Goal: Complete application form: Complete application form

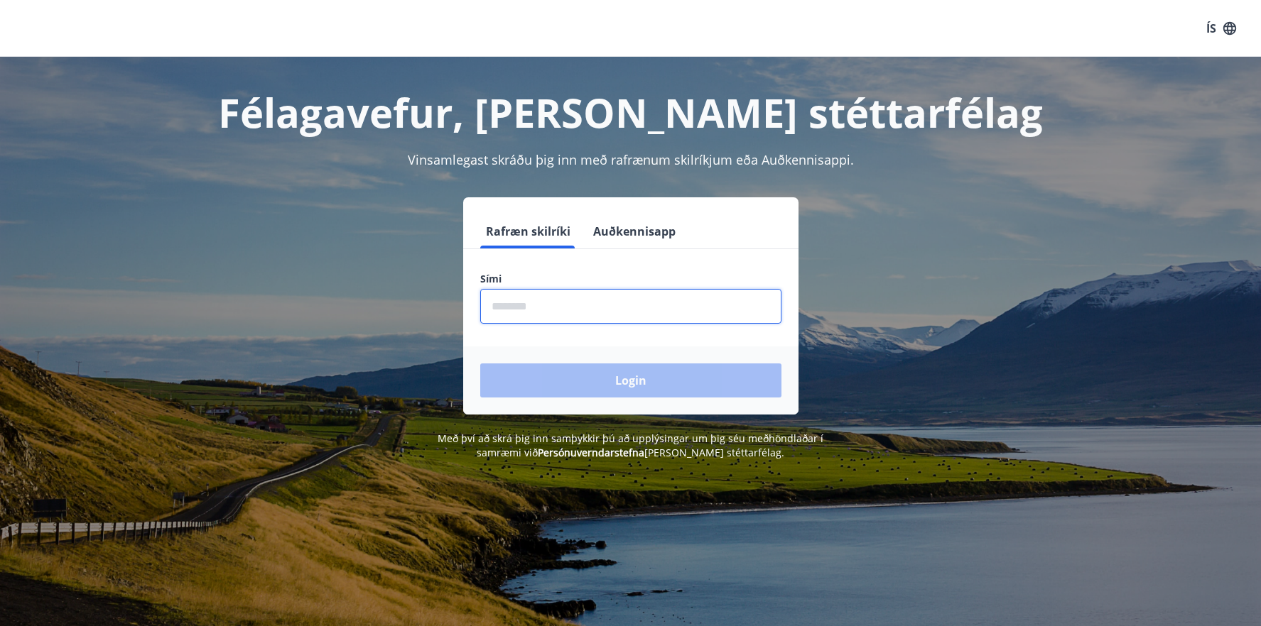
click at [557, 309] on input "phone" at bounding box center [630, 306] width 301 height 35
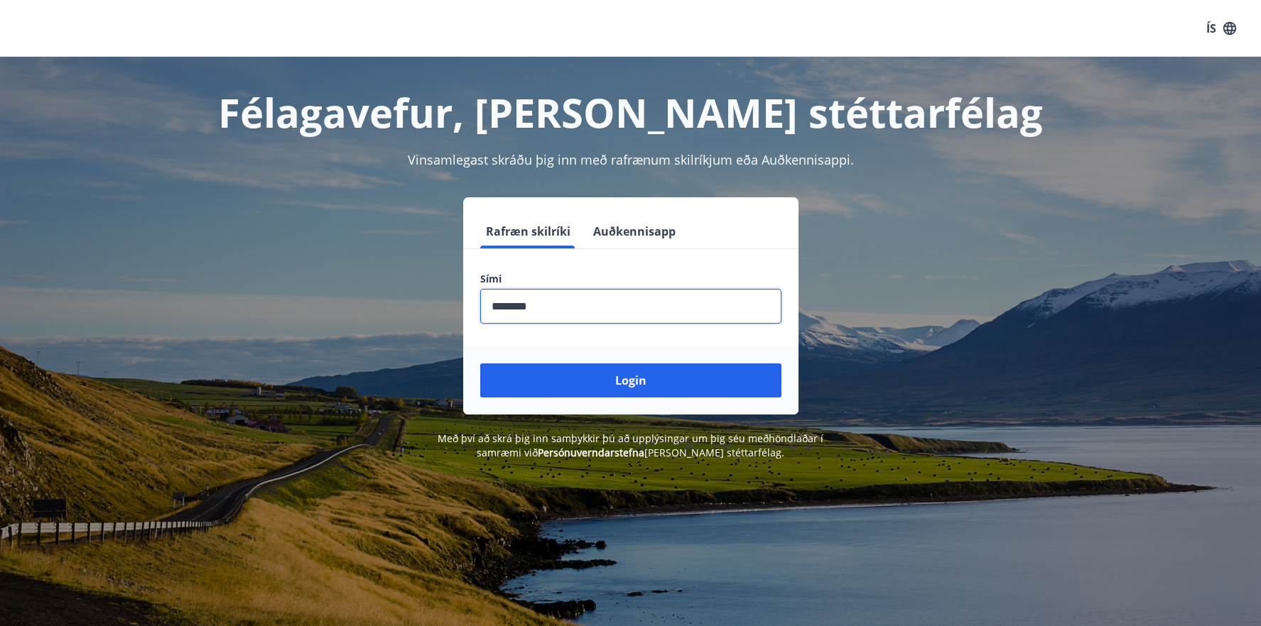
type input "********"
click at [480, 364] on button "Login" at bounding box center [630, 381] width 301 height 34
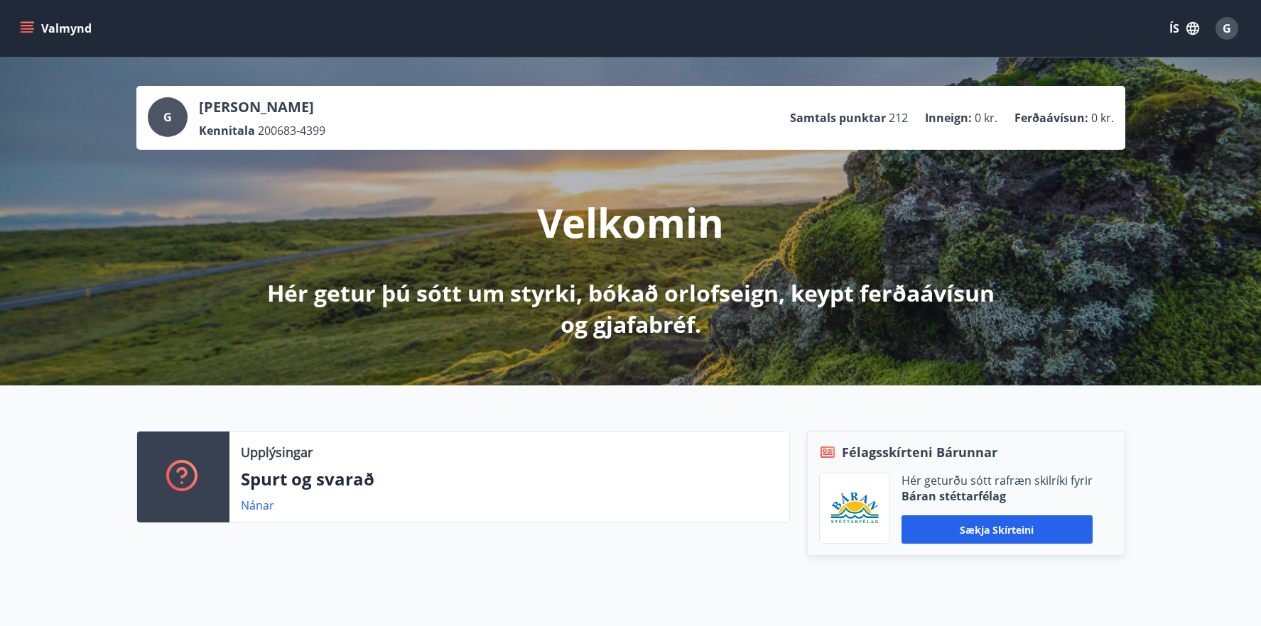
click at [78, 23] on button "Valmynd" at bounding box center [57, 29] width 80 height 26
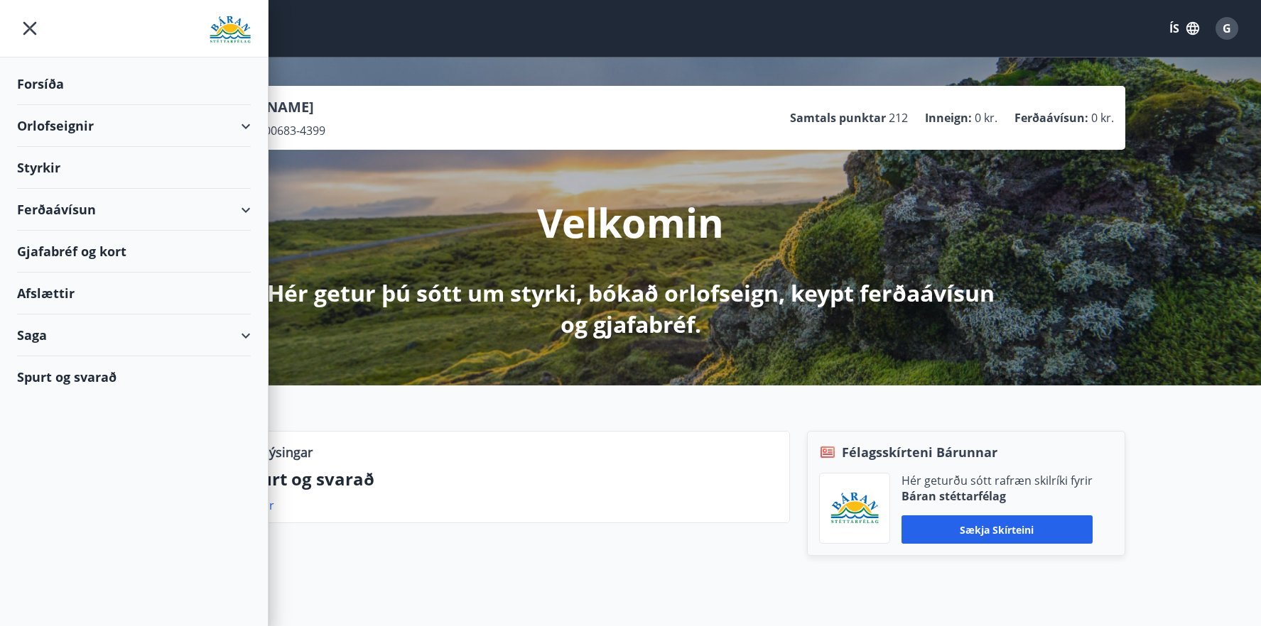
click at [42, 105] on div "Styrkir" at bounding box center [134, 84] width 234 height 42
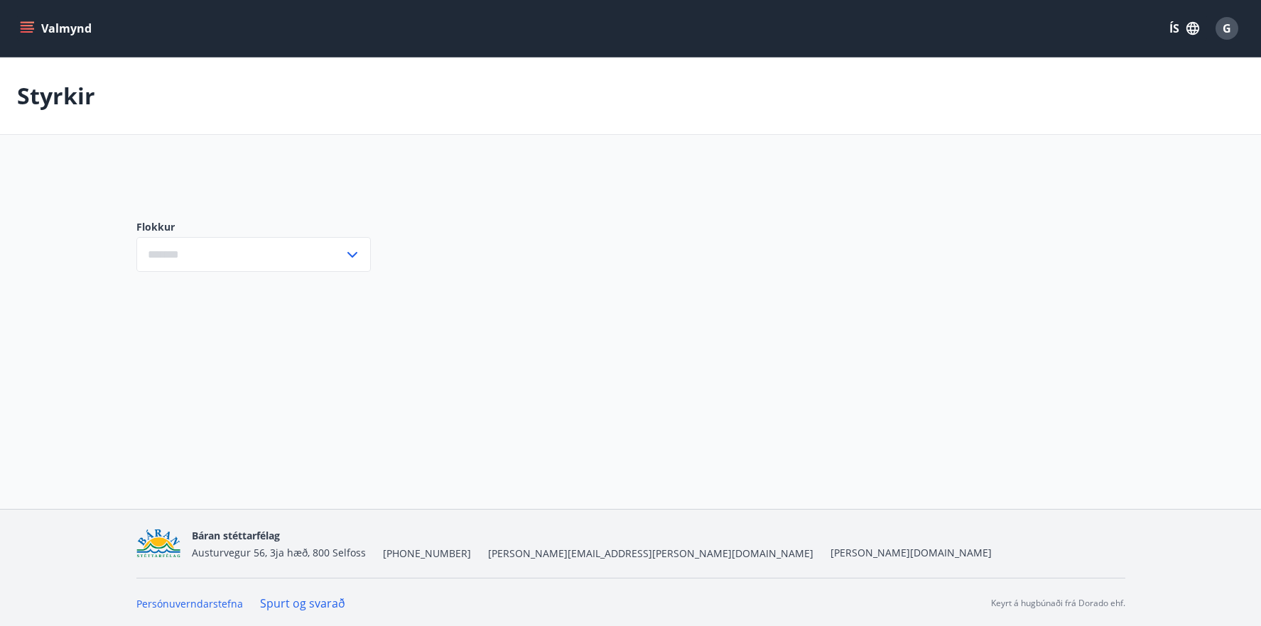
type input "***"
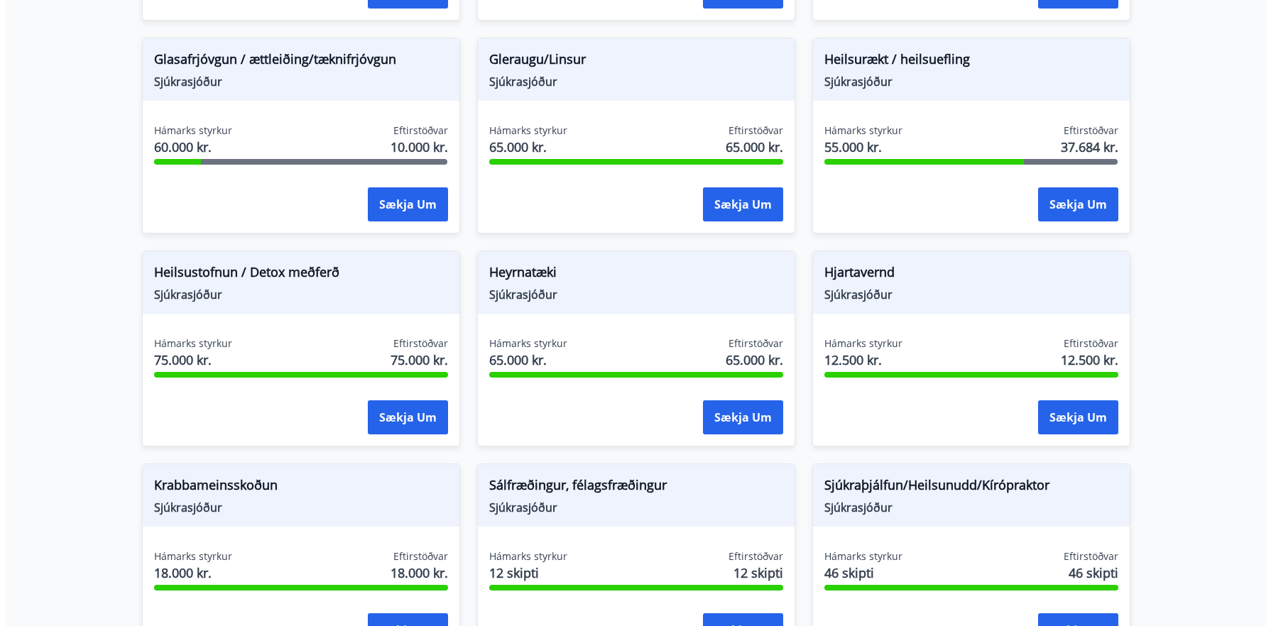
scroll to position [639, 0]
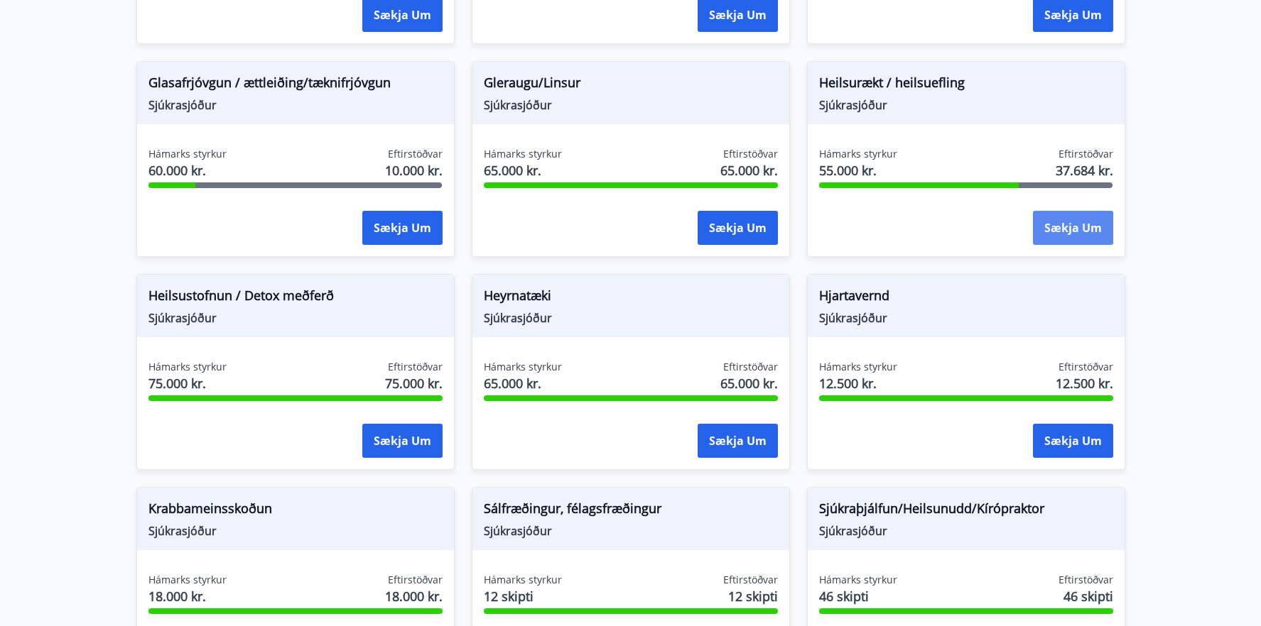
click at [1051, 222] on button "Sækja um" at bounding box center [1073, 228] width 80 height 34
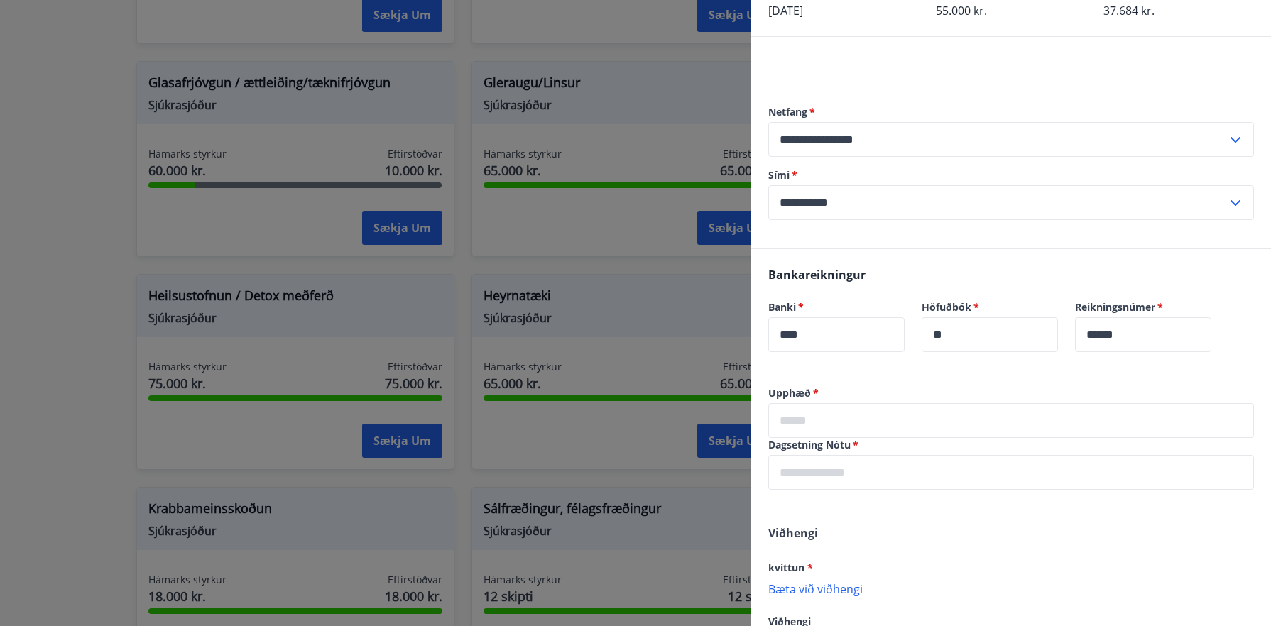
scroll to position [142, 0]
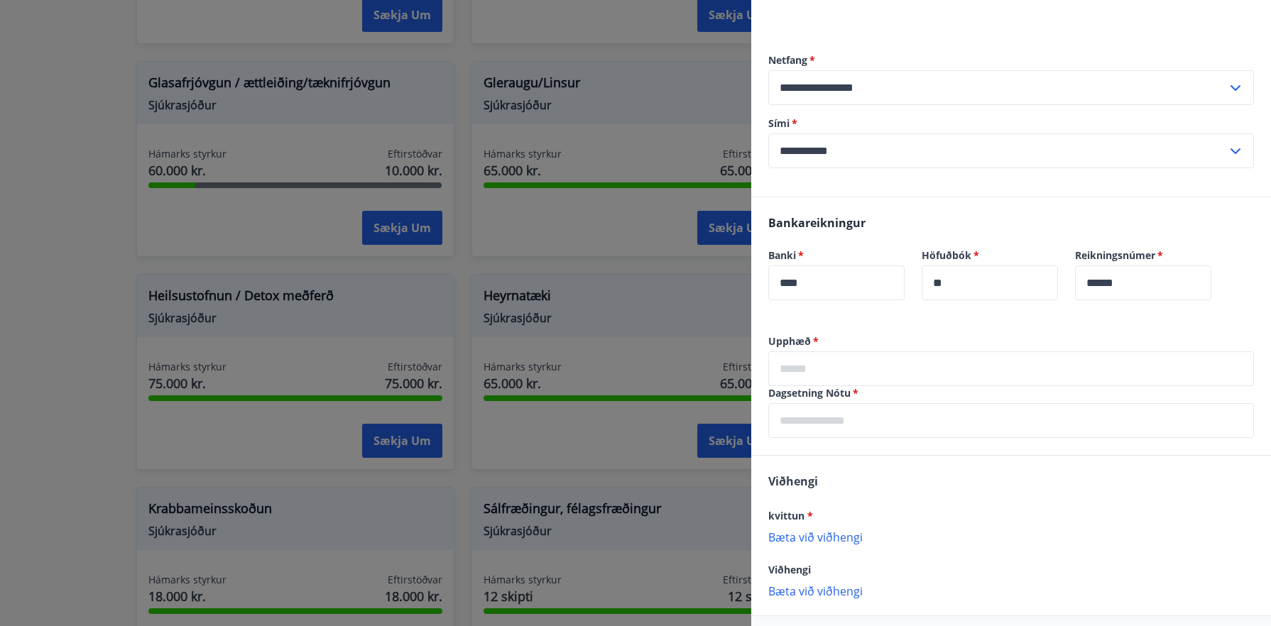
click at [803, 357] on input "text" at bounding box center [1011, 369] width 486 height 35
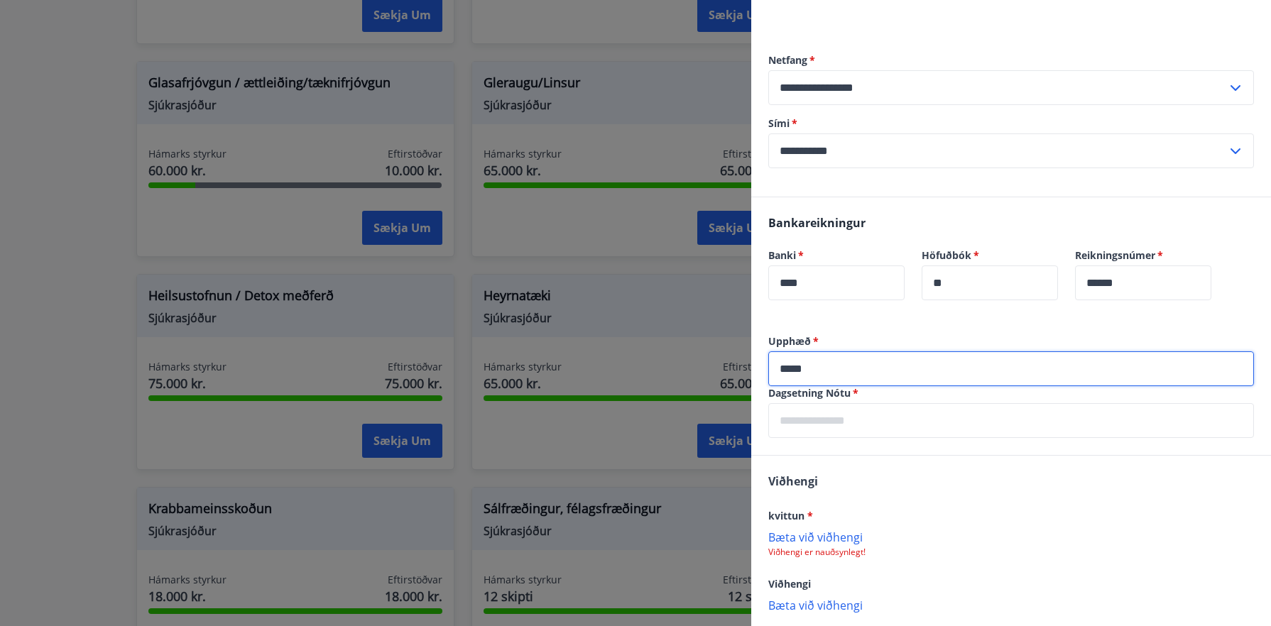
type input "*****"
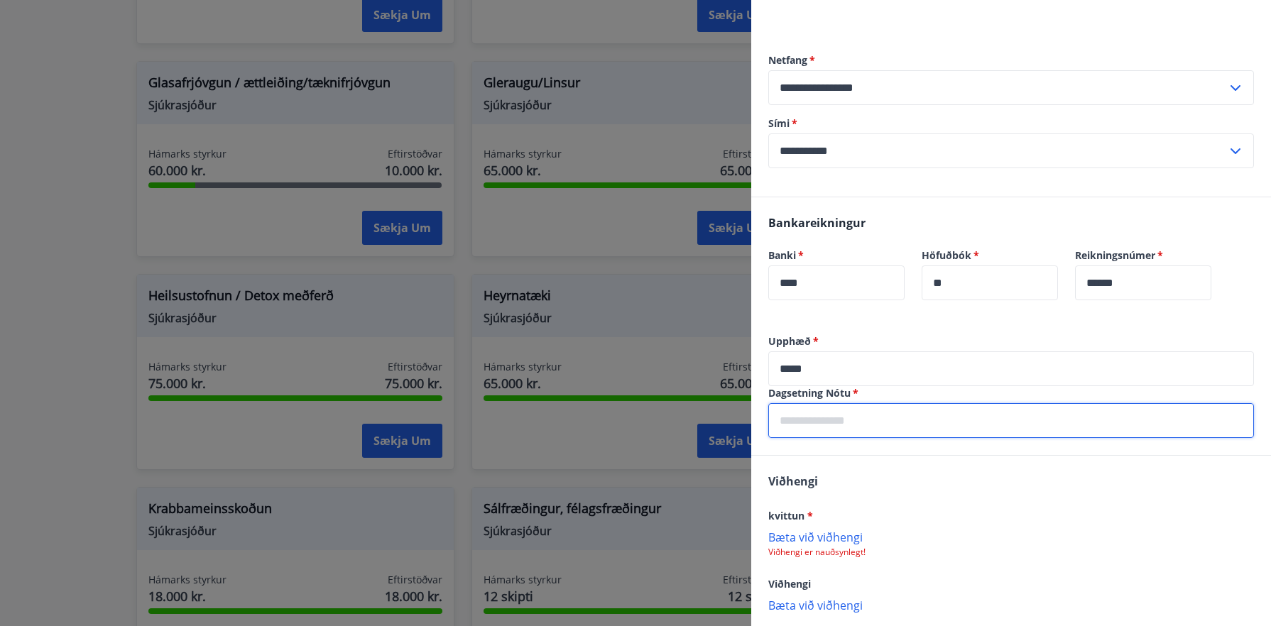
click at [823, 429] on input "text" at bounding box center [1011, 420] width 486 height 35
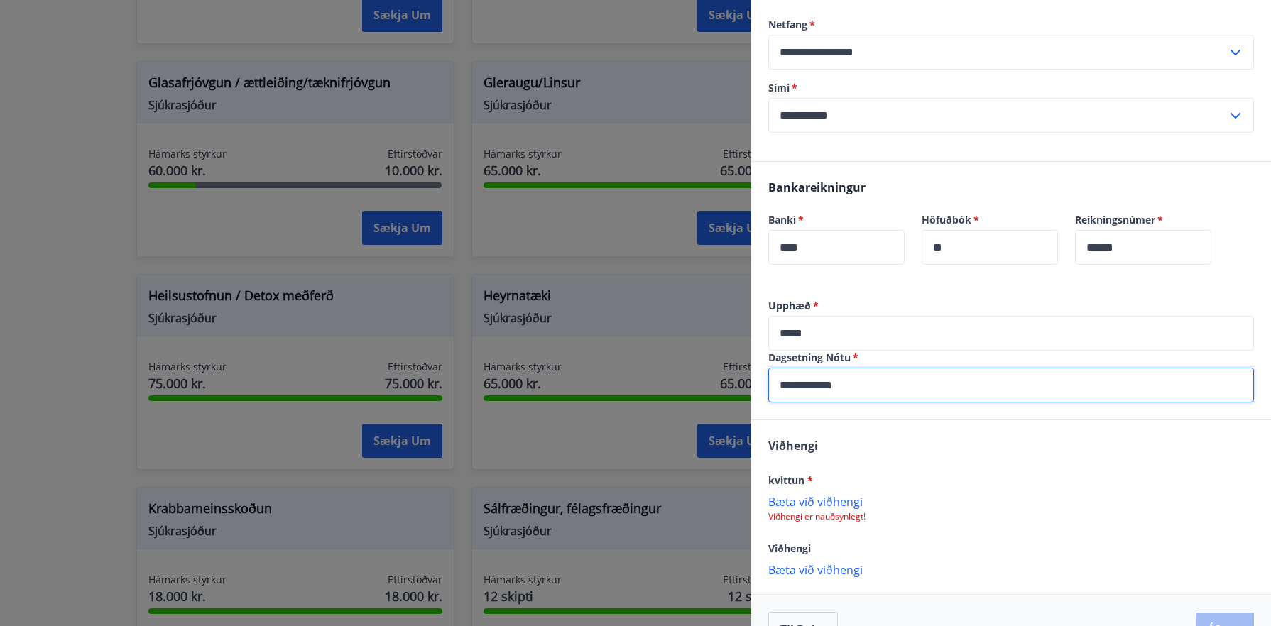
scroll to position [216, 0]
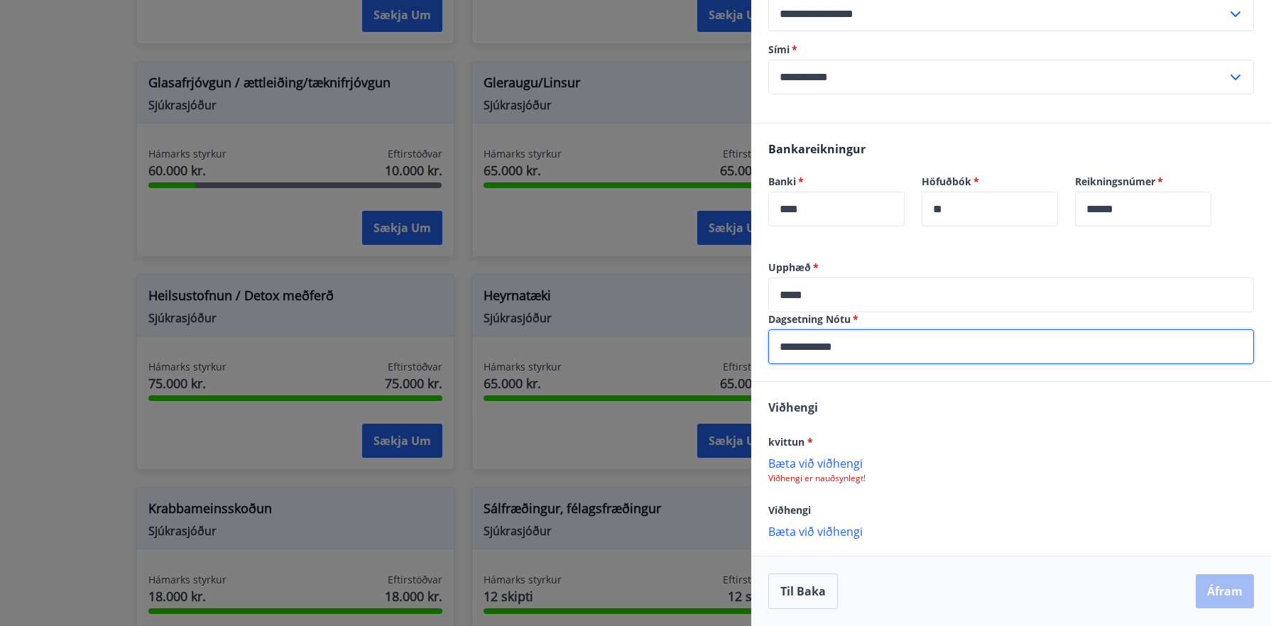
type input "**********"
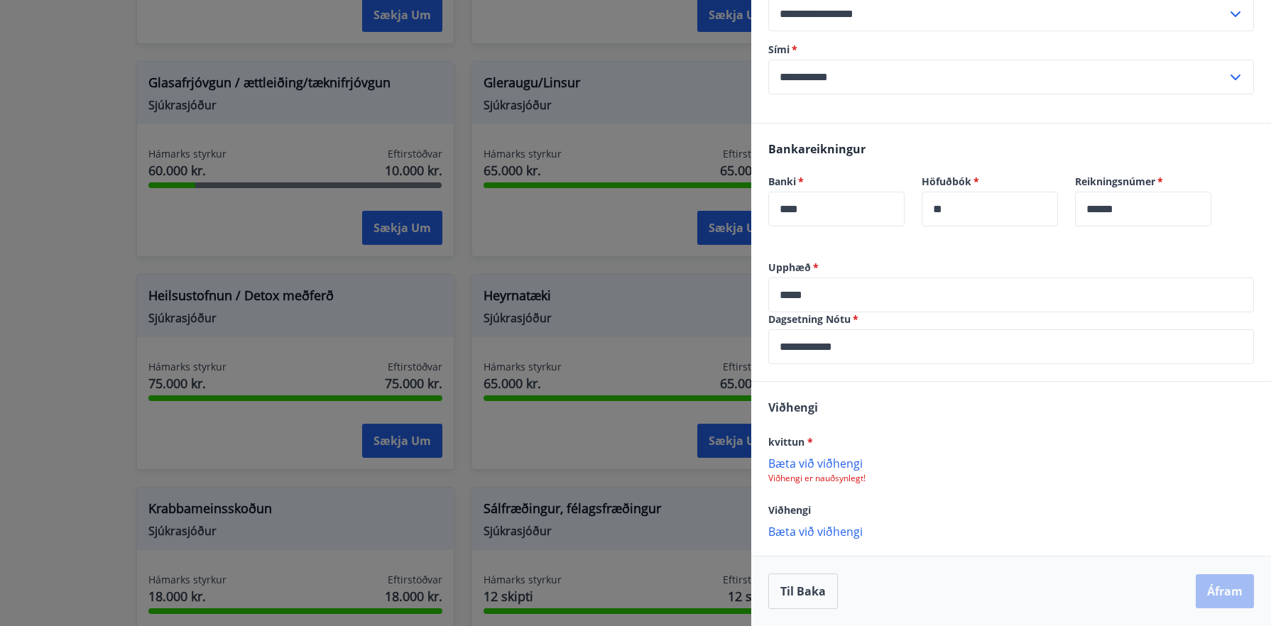
click at [805, 457] on p "Bæta við viðhengi" at bounding box center [1011, 463] width 486 height 14
click at [835, 464] on p "Bæta við viðhengi" at bounding box center [1011, 463] width 486 height 14
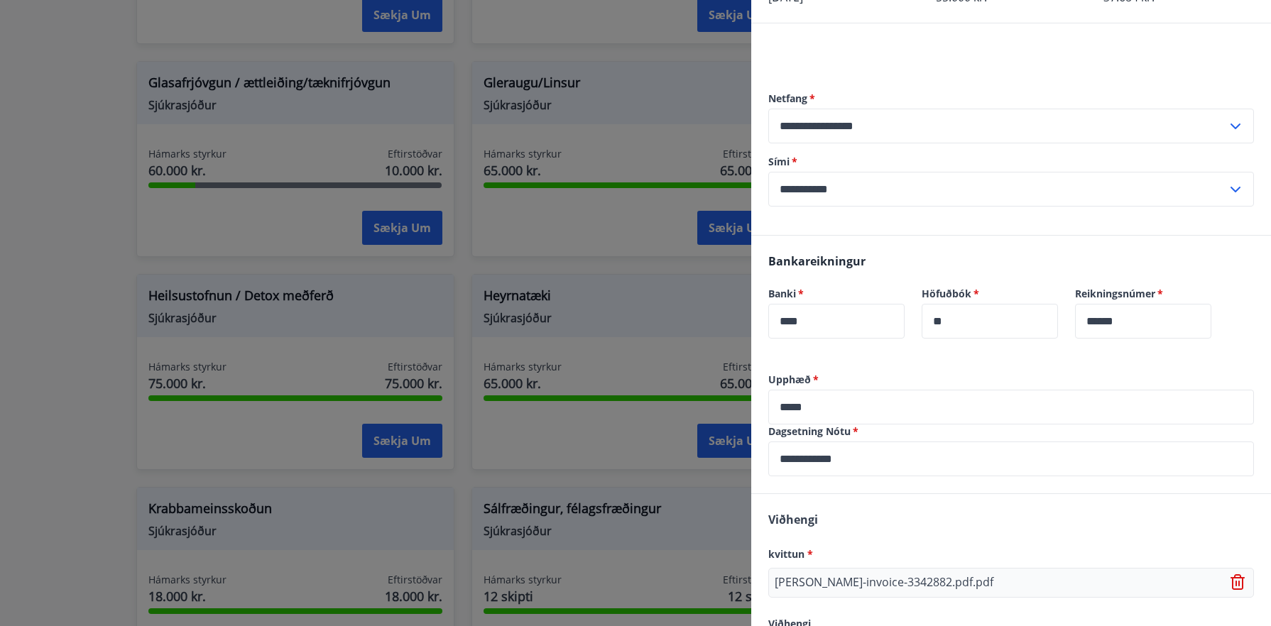
scroll to position [217, 0]
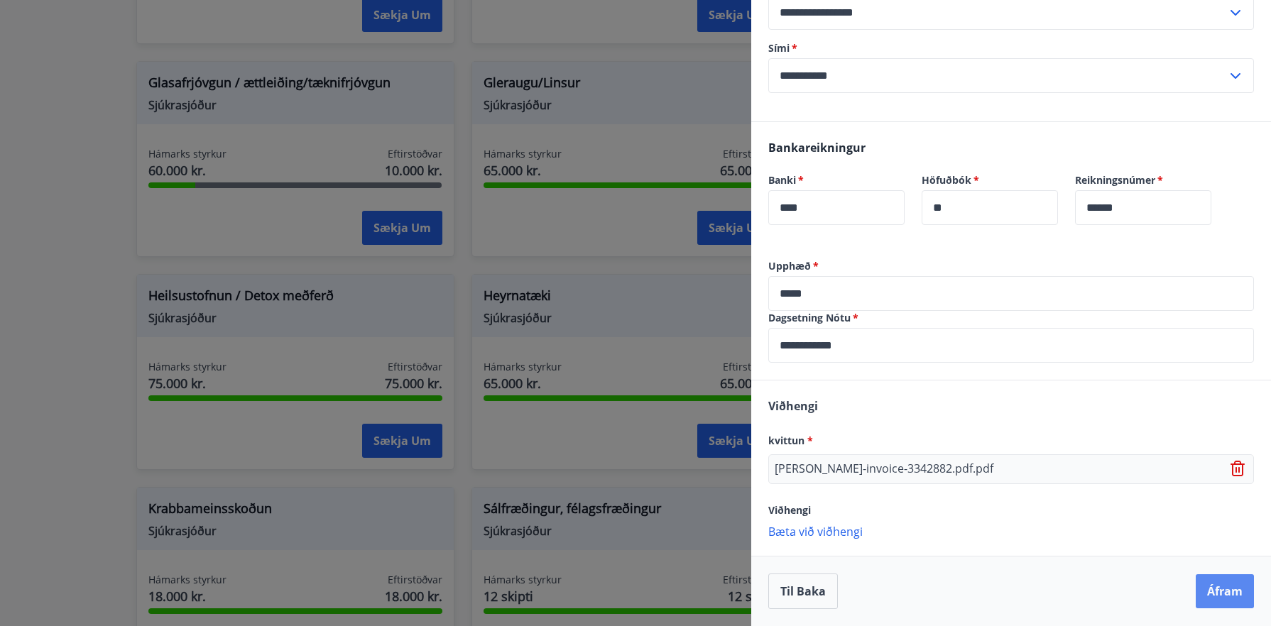
click at [1226, 586] on button "Áfram" at bounding box center [1225, 592] width 58 height 34
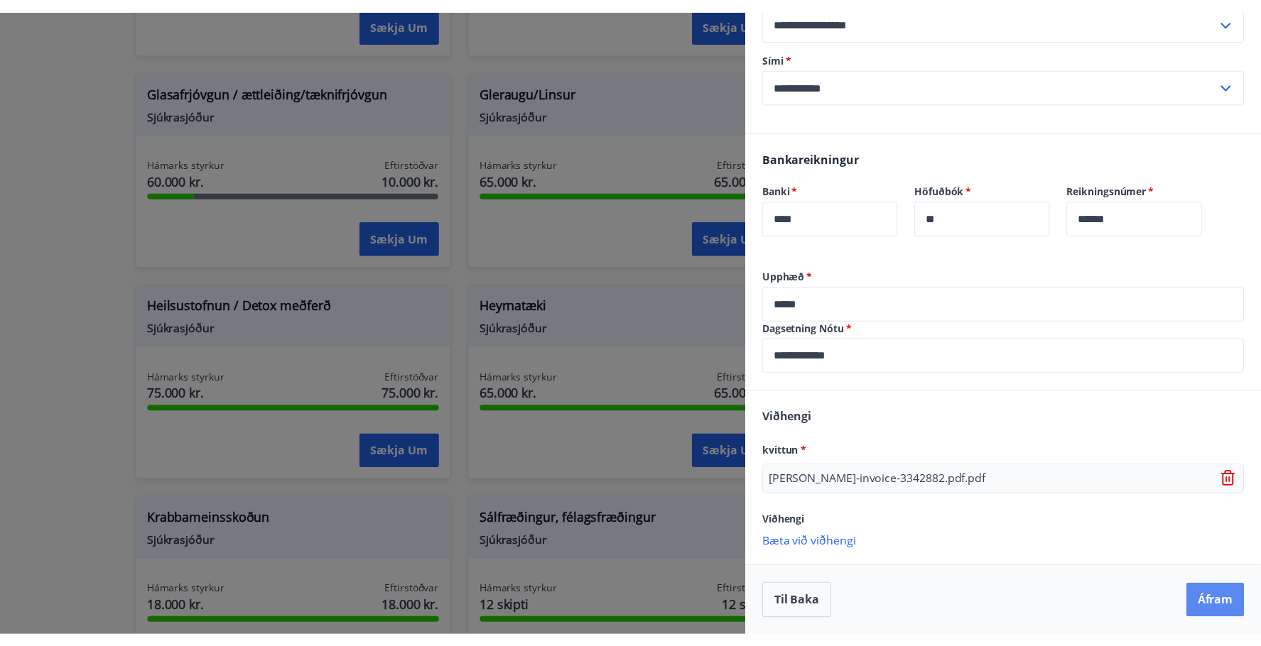
scroll to position [0, 0]
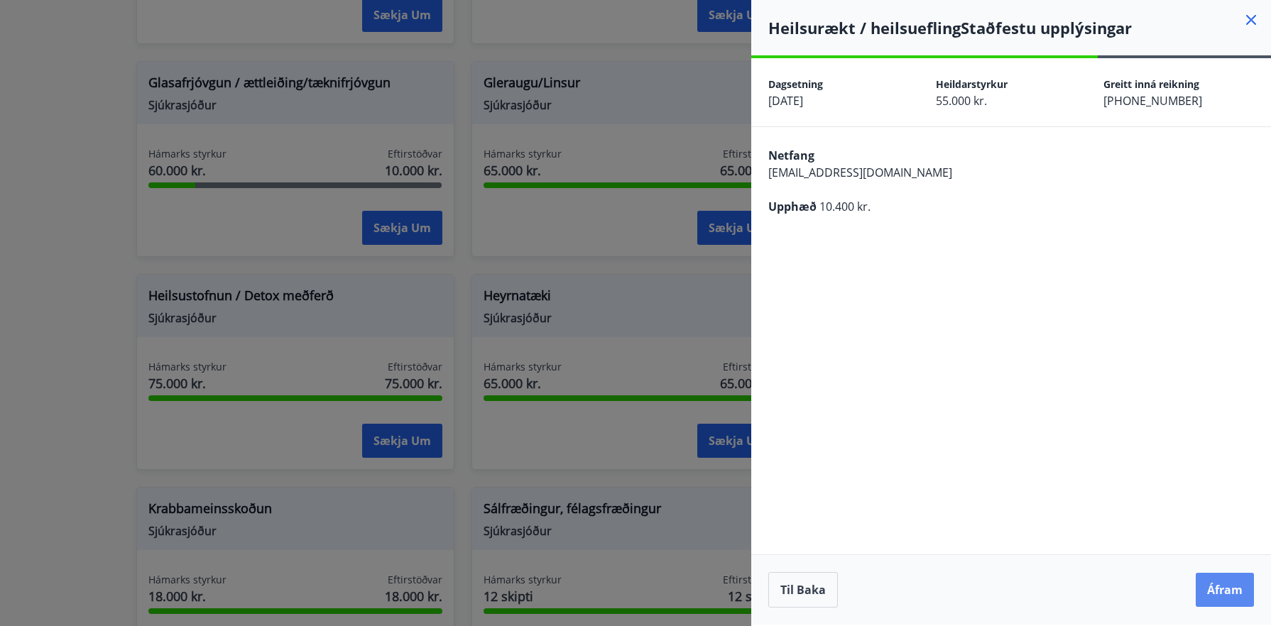
click at [1223, 582] on button "Áfram" at bounding box center [1225, 590] width 58 height 34
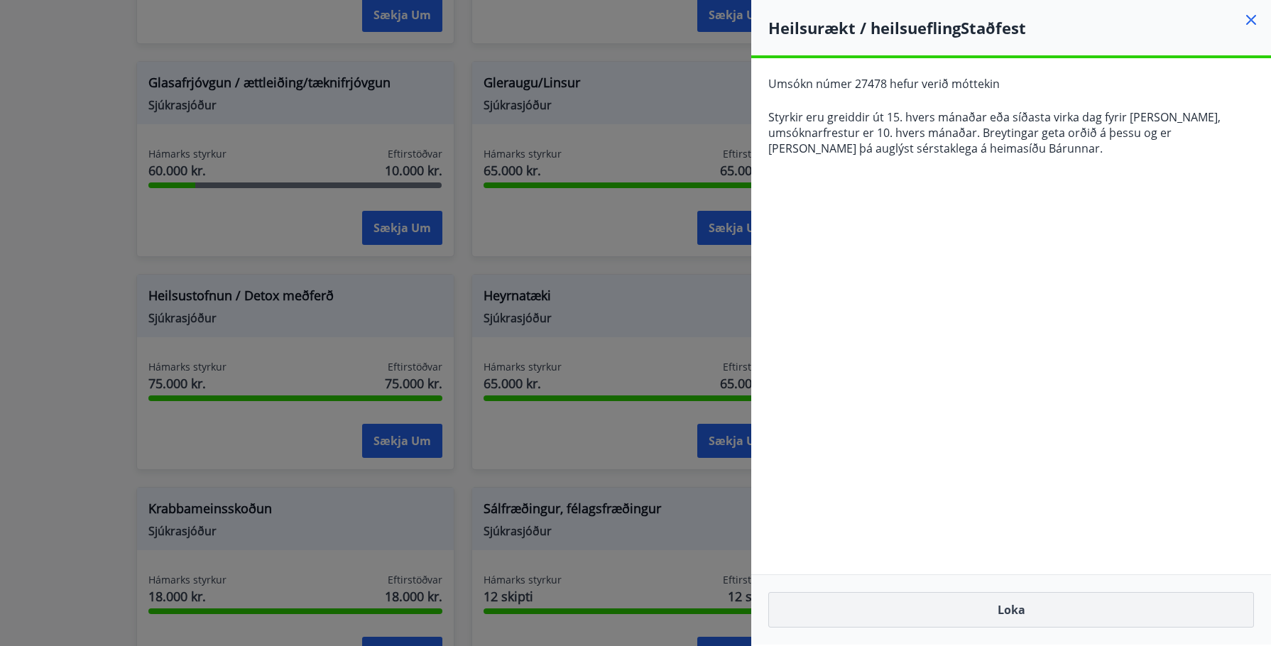
click at [977, 612] on button "Loka" at bounding box center [1011, 610] width 486 height 36
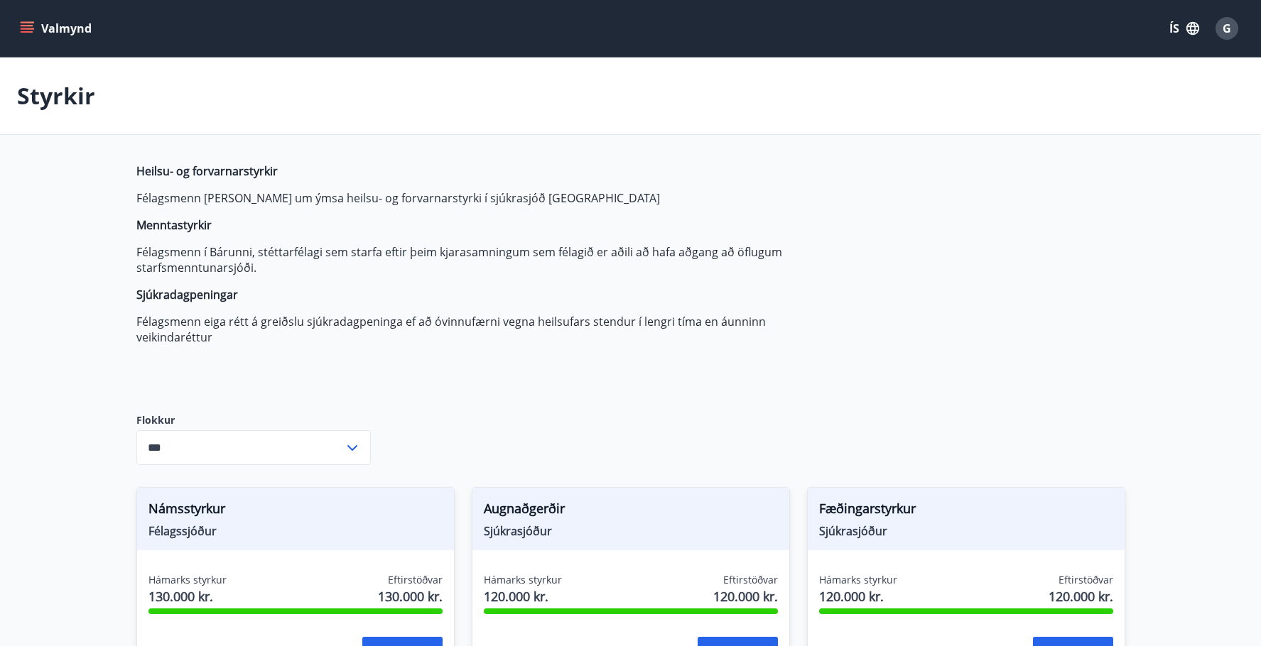
click at [49, 30] on button "Valmynd" at bounding box center [57, 29] width 80 height 26
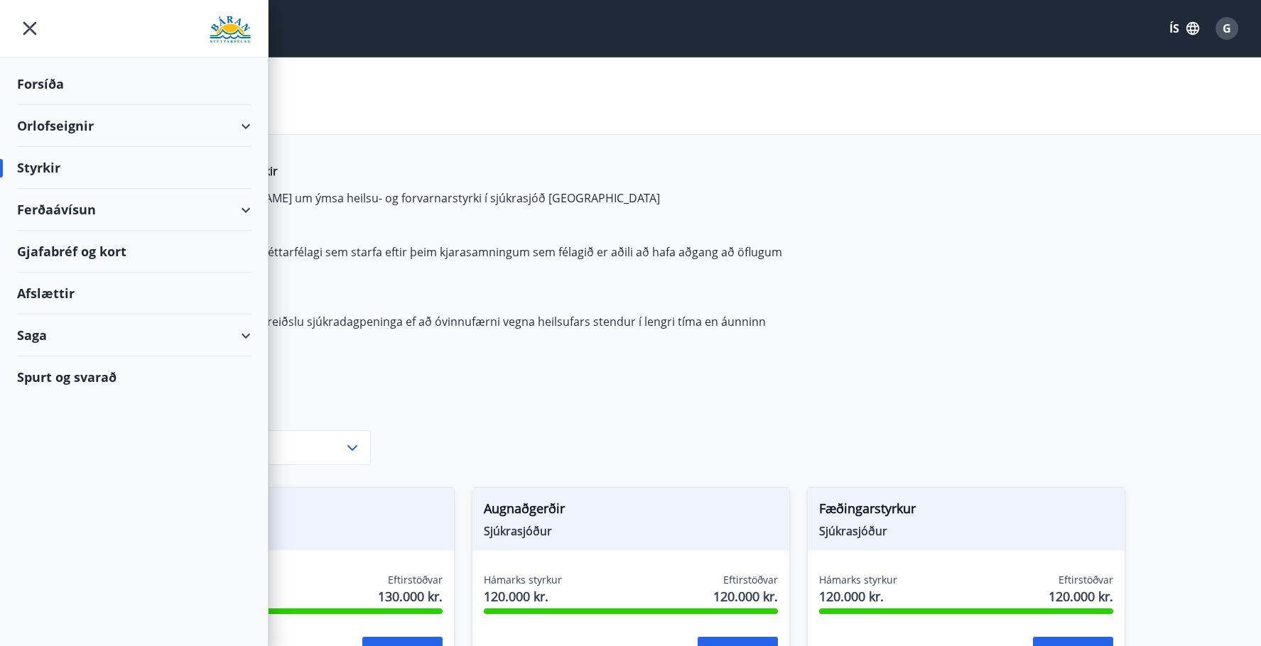
click at [102, 127] on div "Orlofseignir" at bounding box center [134, 126] width 234 height 42
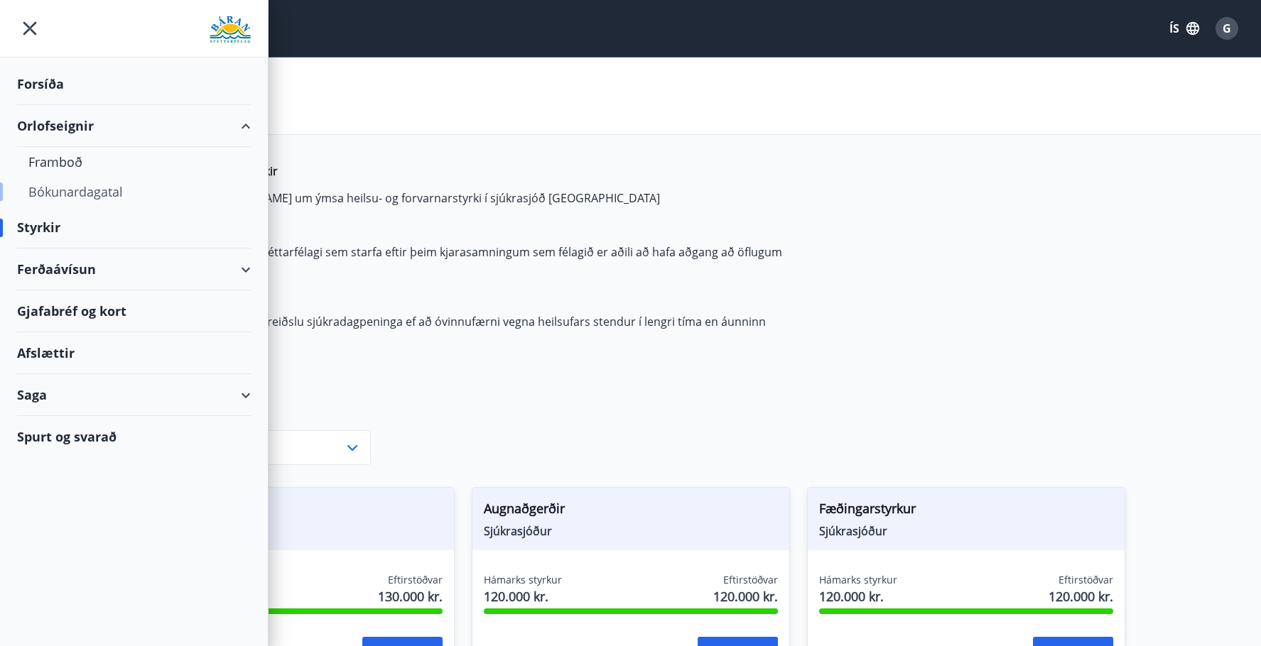
click at [102, 187] on div "Bókunardagatal" at bounding box center [133, 192] width 211 height 30
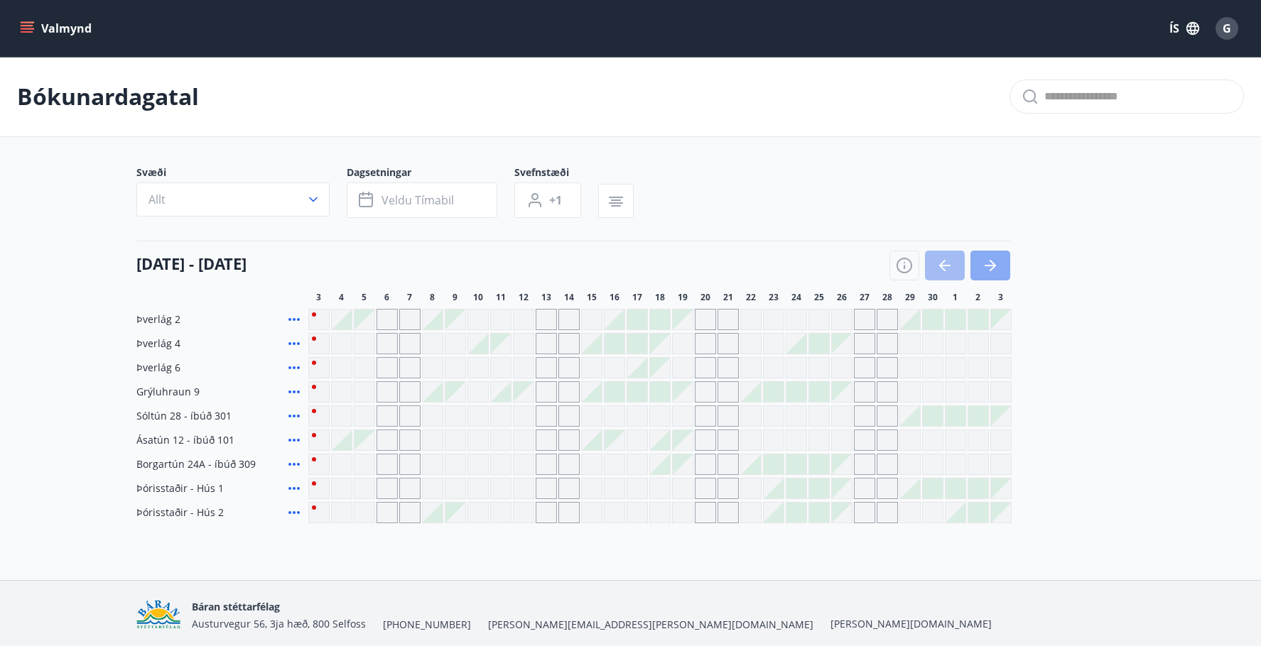
click at [994, 261] on icon "button" at bounding box center [989, 265] width 17 height 17
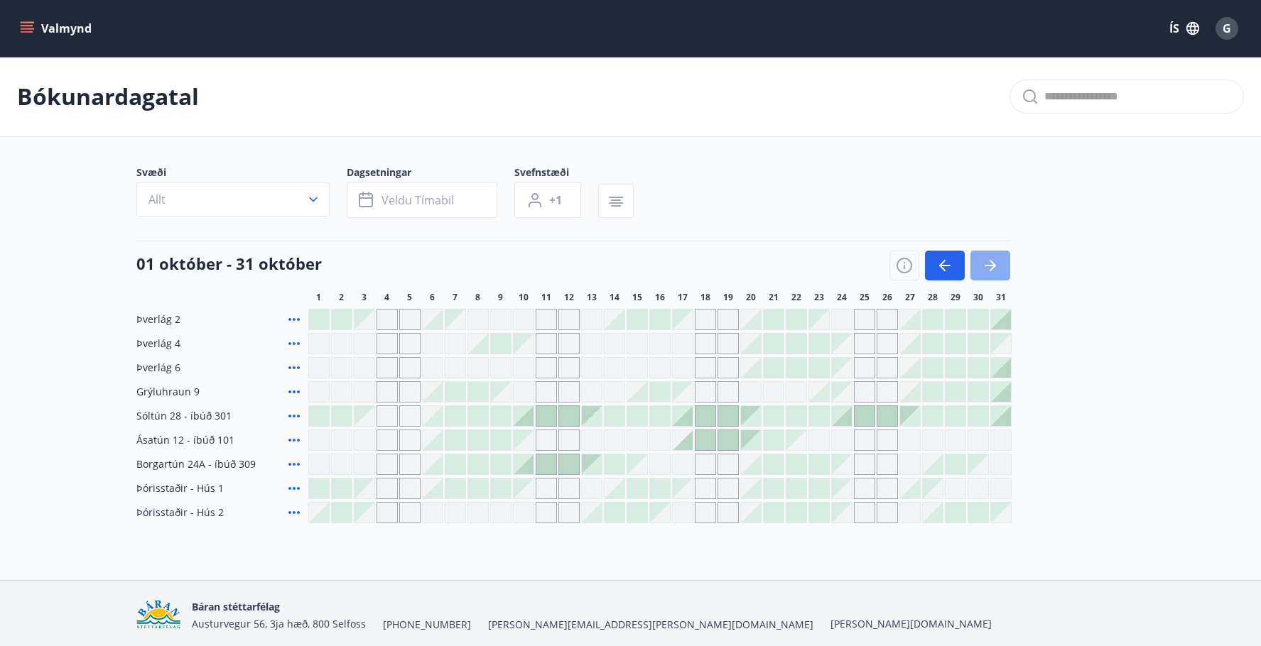
click at [986, 260] on icon "button" at bounding box center [989, 265] width 17 height 17
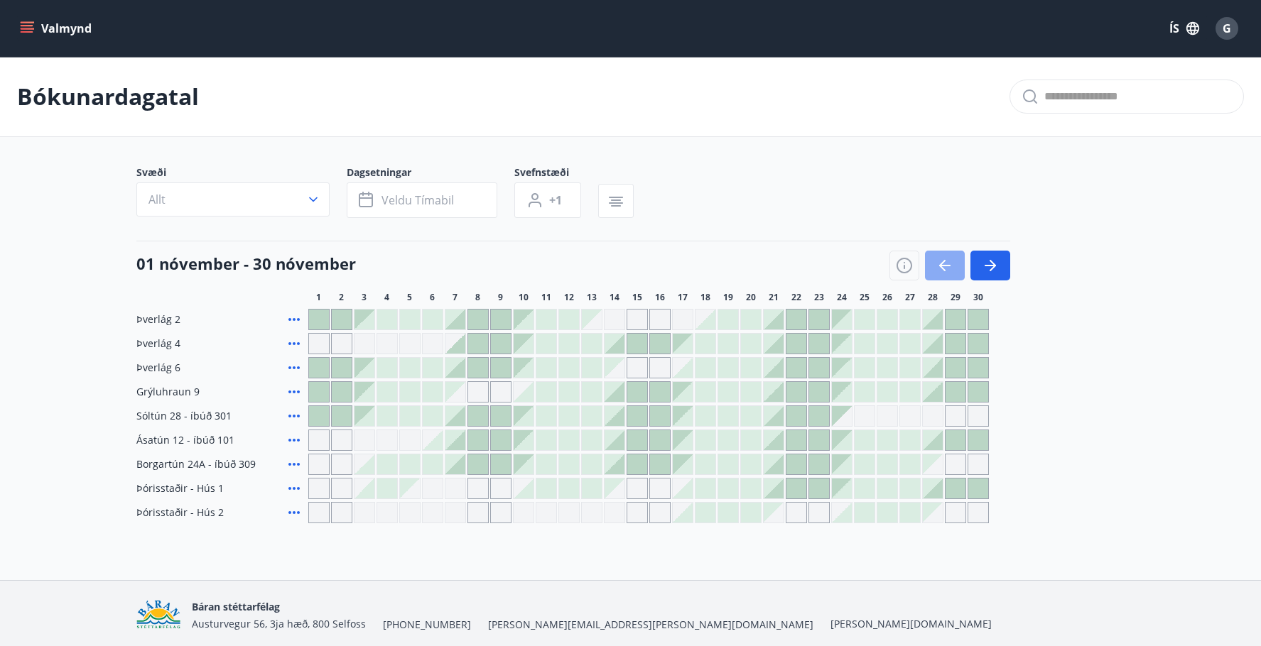
click at [936, 266] on icon "button" at bounding box center [944, 265] width 17 height 17
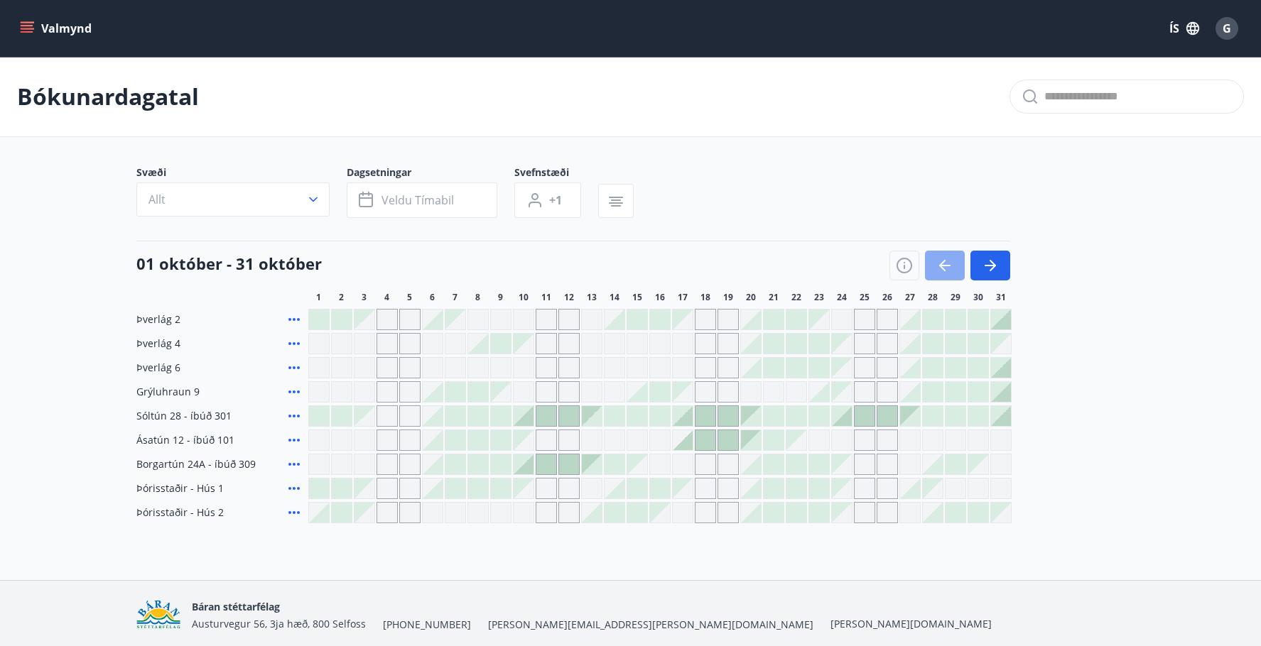
click at [930, 266] on button "button" at bounding box center [945, 266] width 40 height 30
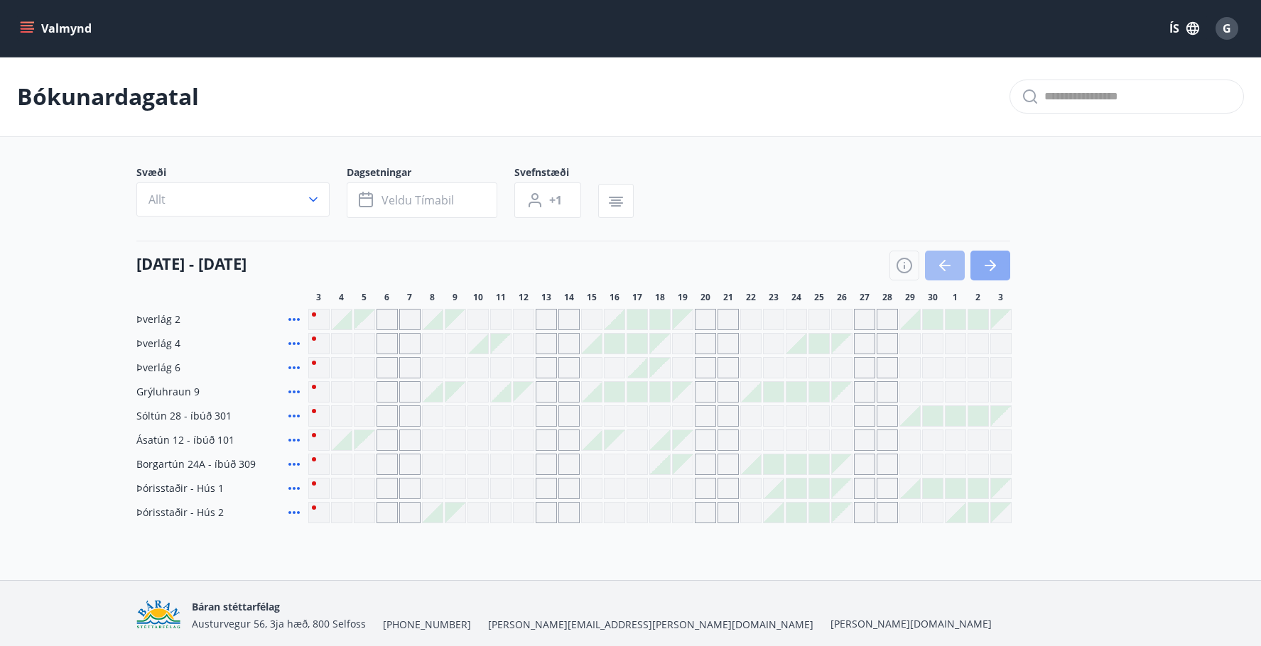
click at [984, 256] on button "button" at bounding box center [990, 266] width 40 height 30
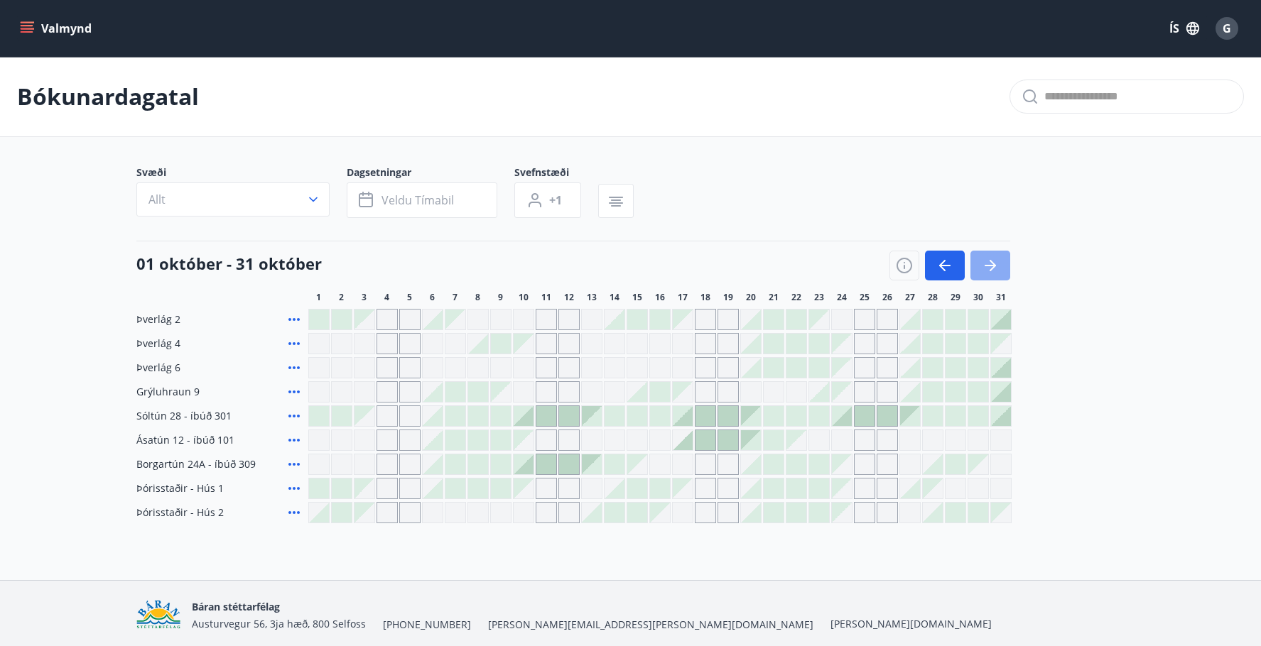
click at [996, 254] on button "button" at bounding box center [990, 266] width 40 height 30
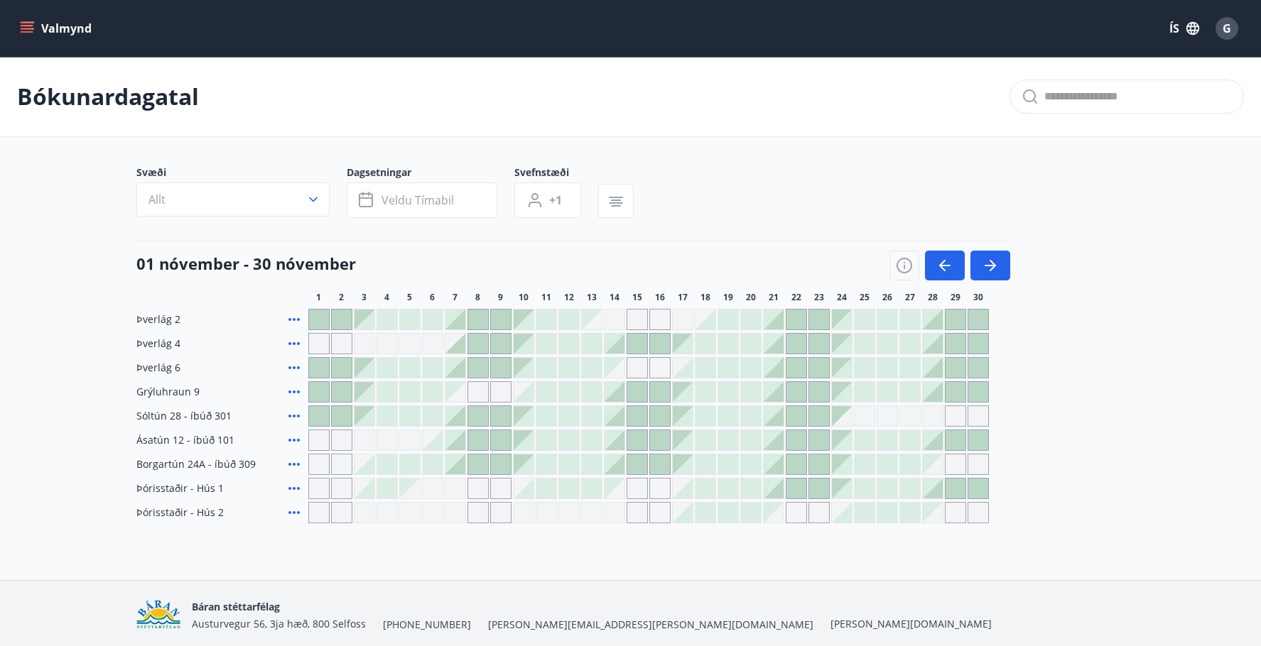
click at [1156, 398] on main "Bókunardagatal Svæði Allt Dagsetningar Veldu tímabil Svefnstæði +1 [DATE] - [DA…" at bounding box center [630, 290] width 1261 height 467
click at [81, 258] on main "Bókunardagatal Svæði Allt Dagsetningar Veldu tímabil Svefnstæði +1 [DATE] - [DA…" at bounding box center [630, 290] width 1261 height 467
